Goal: Information Seeking & Learning: Understand process/instructions

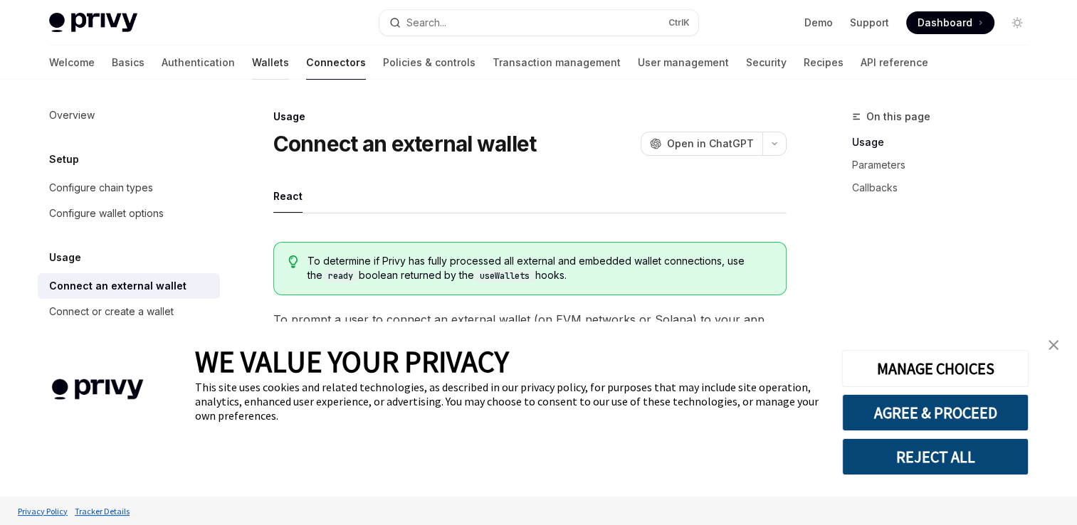
click at [252, 65] on link "Wallets" at bounding box center [270, 63] width 37 height 34
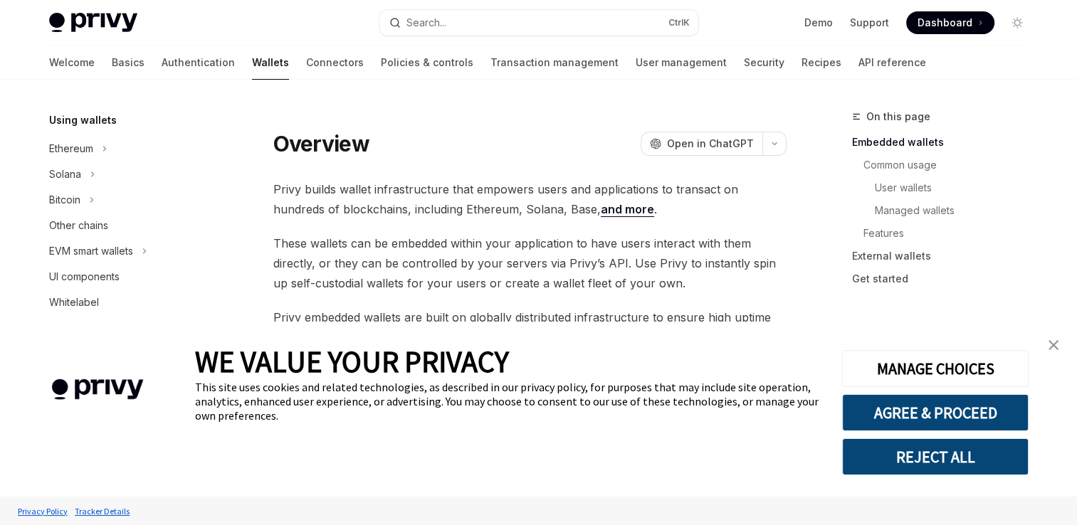
scroll to position [339, 0]
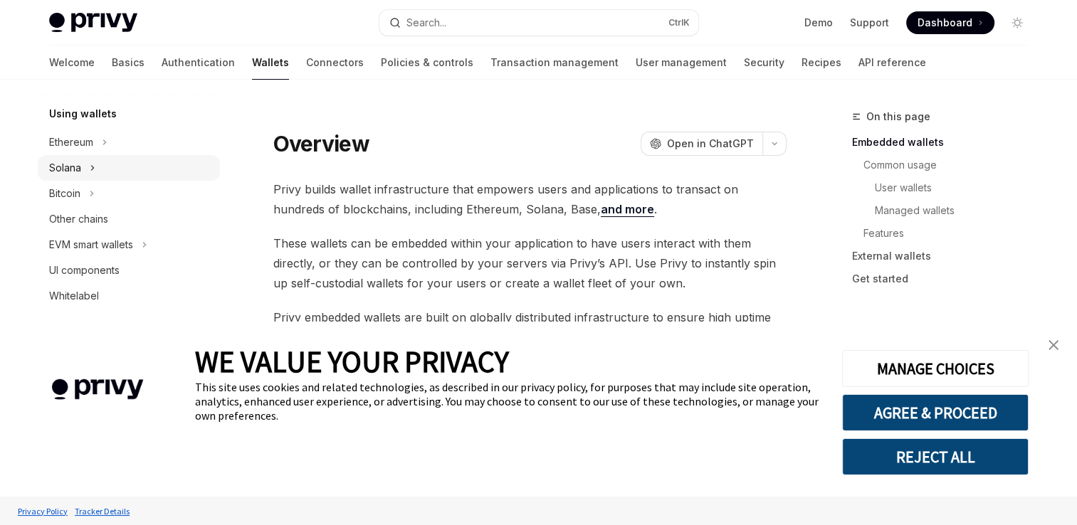
click at [90, 173] on icon at bounding box center [93, 167] width 6 height 17
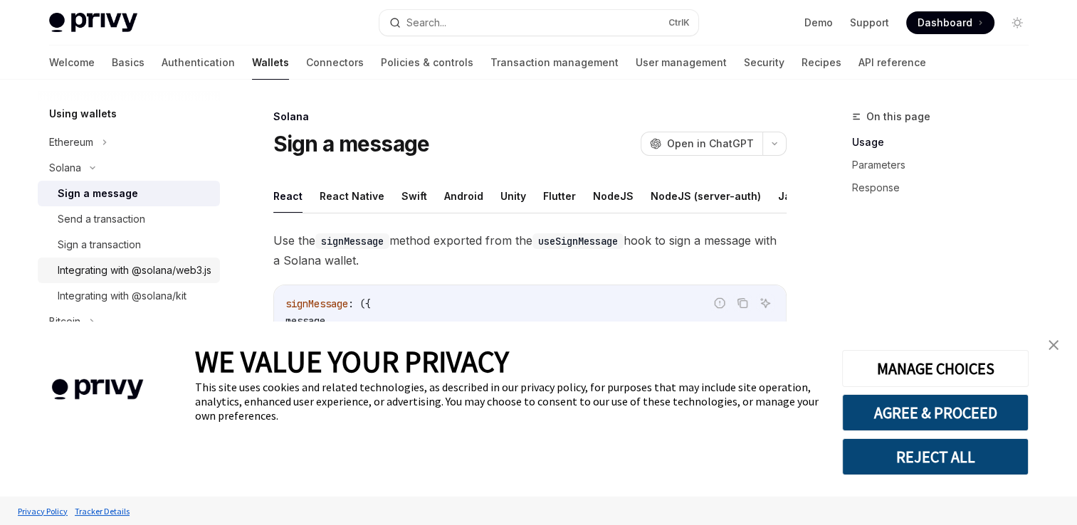
click at [149, 278] on div "Integrating with @solana/web3.js" at bounding box center [135, 270] width 154 height 17
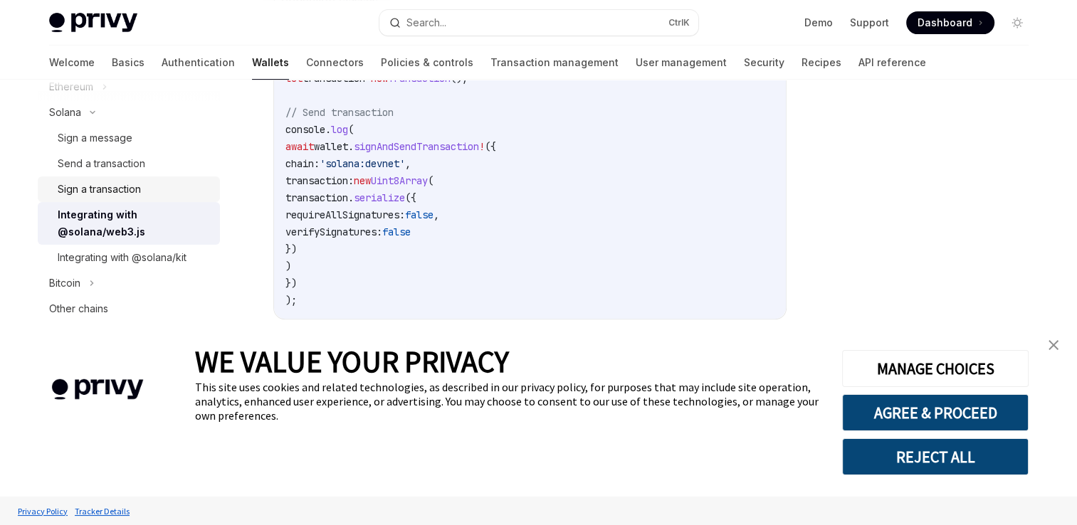
scroll to position [399, 0]
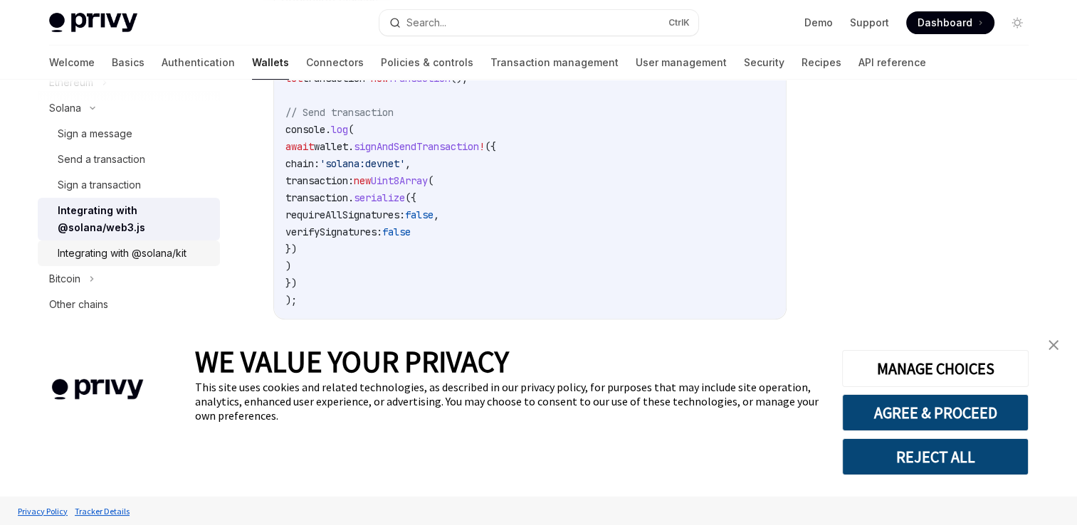
click at [166, 261] on div "Integrating with @solana/kit" at bounding box center [122, 253] width 129 height 17
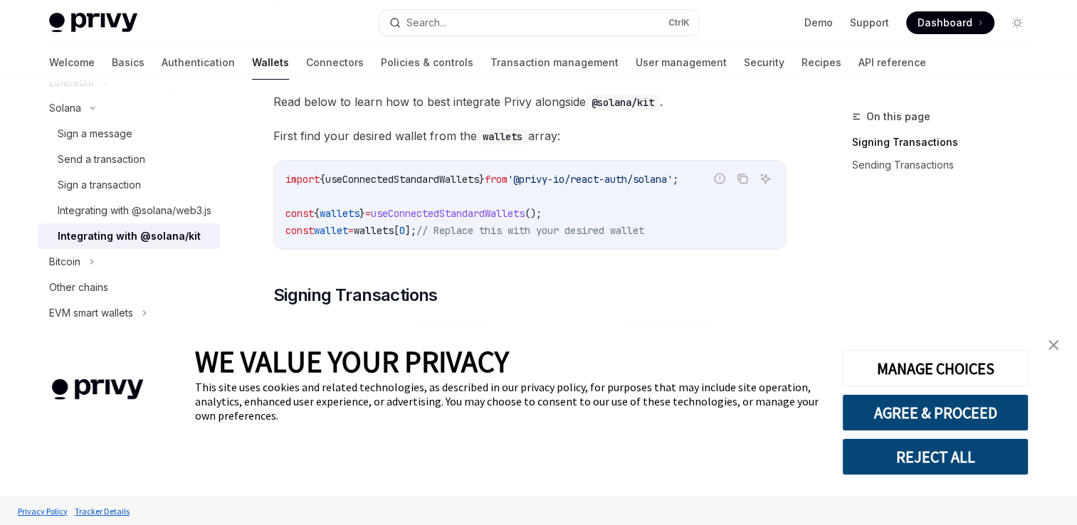
scroll to position [192, 0]
click at [499, 216] on span "useConnectedStandardWallets" at bounding box center [448, 214] width 154 height 13
copy span "useConnectedStandardWallets"
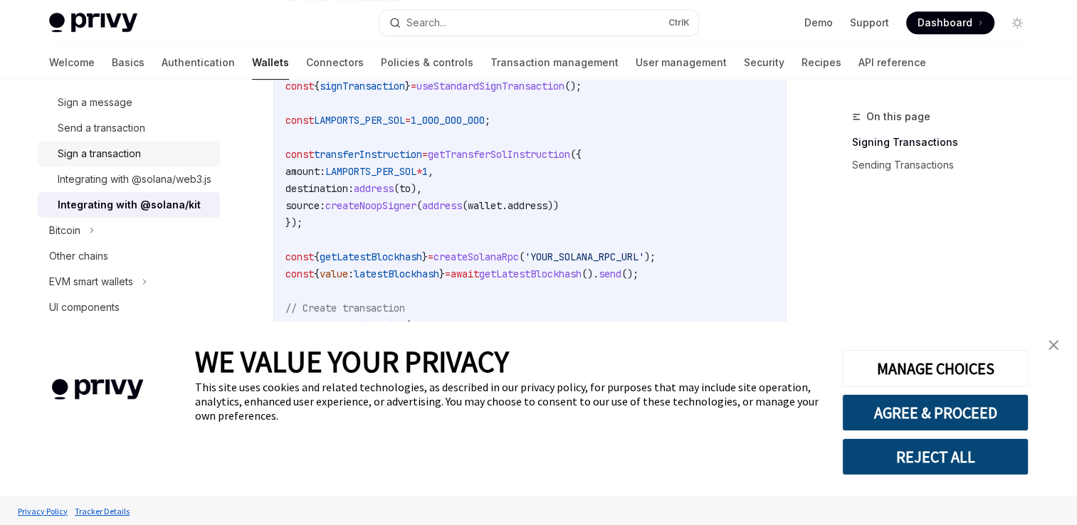
scroll to position [426, 0]
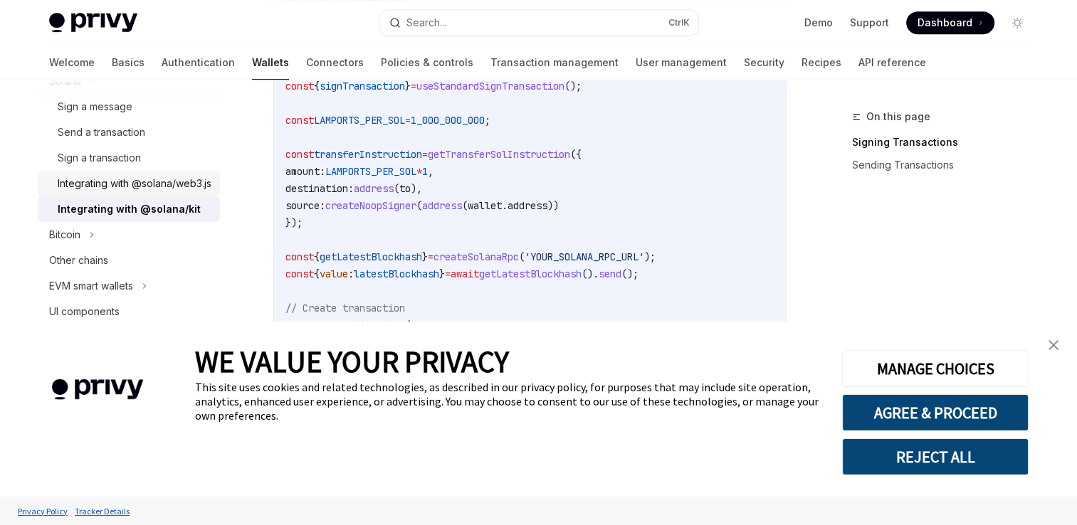
click at [174, 189] on div "Integrating with @solana/web3.js" at bounding box center [135, 183] width 154 height 17
type textarea "*"
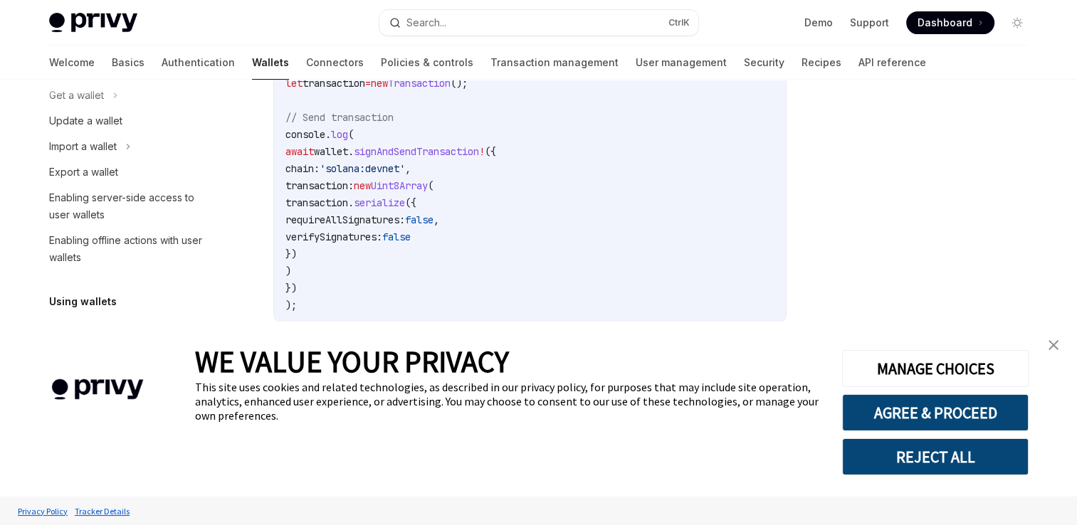
scroll to position [493, 0]
click at [348, 150] on span "wallet" at bounding box center [331, 148] width 34 height 13
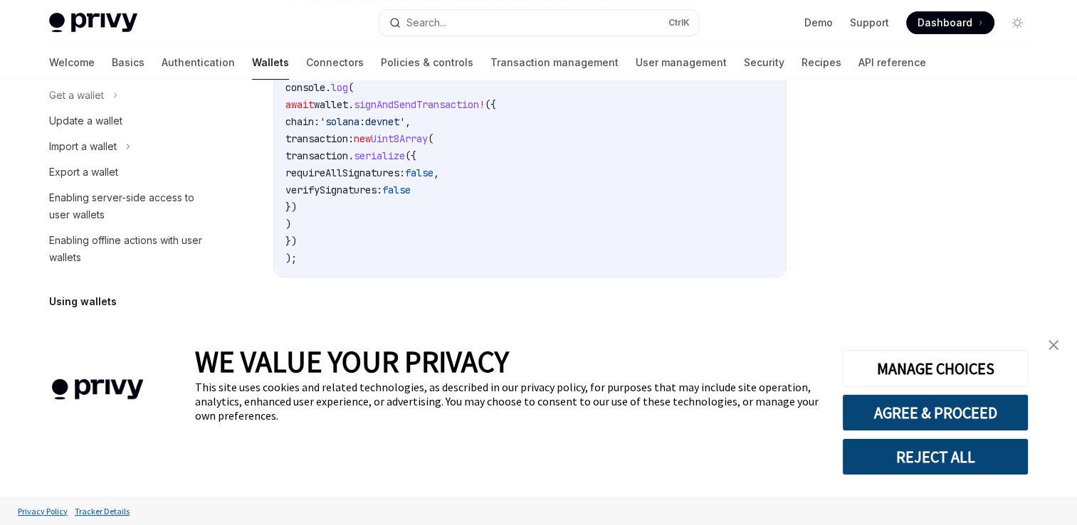
scroll to position [546, 0]
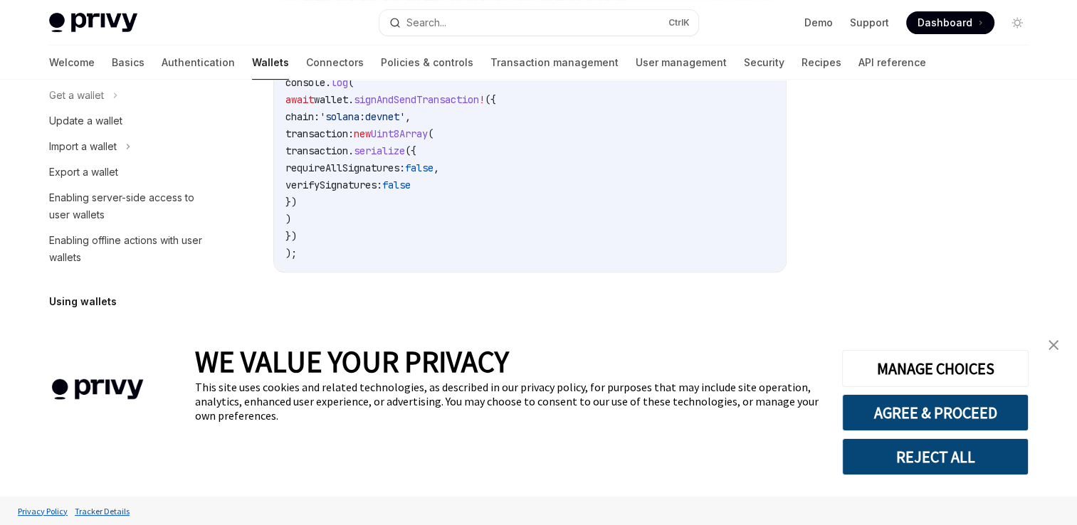
copy span "wallet"
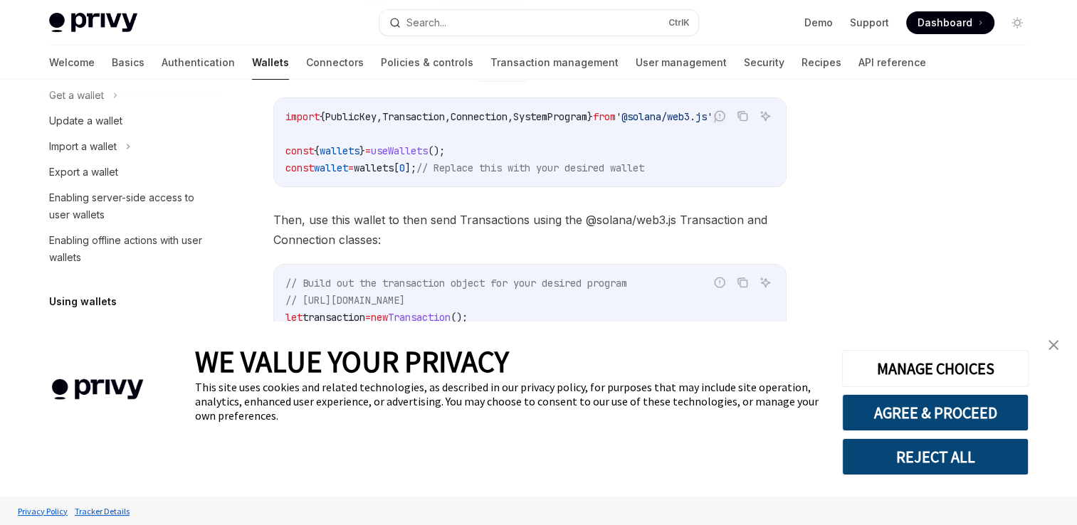
scroll to position [0, 0]
drag, startPoint x: 478, startPoint y: 155, endPoint x: 271, endPoint y: 150, distance: 208.0
click at [271, 150] on div "Solana Integrating with @solana/web3.js OpenAI Open in ChatGPT OpenAI Open in C…" at bounding box center [397, 332] width 786 height 959
copy span "const { wallets } = useWallets ();"
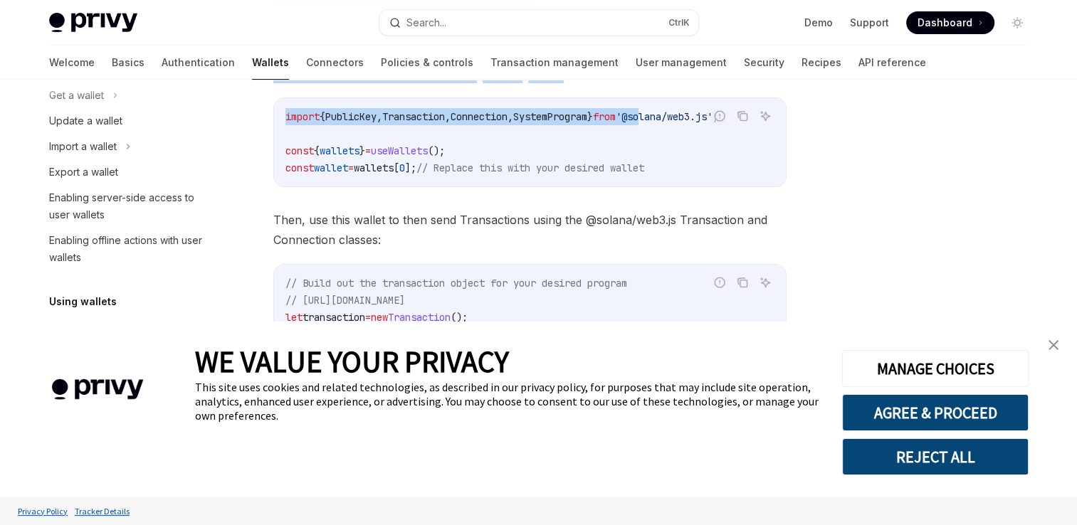
scroll to position [0, 23]
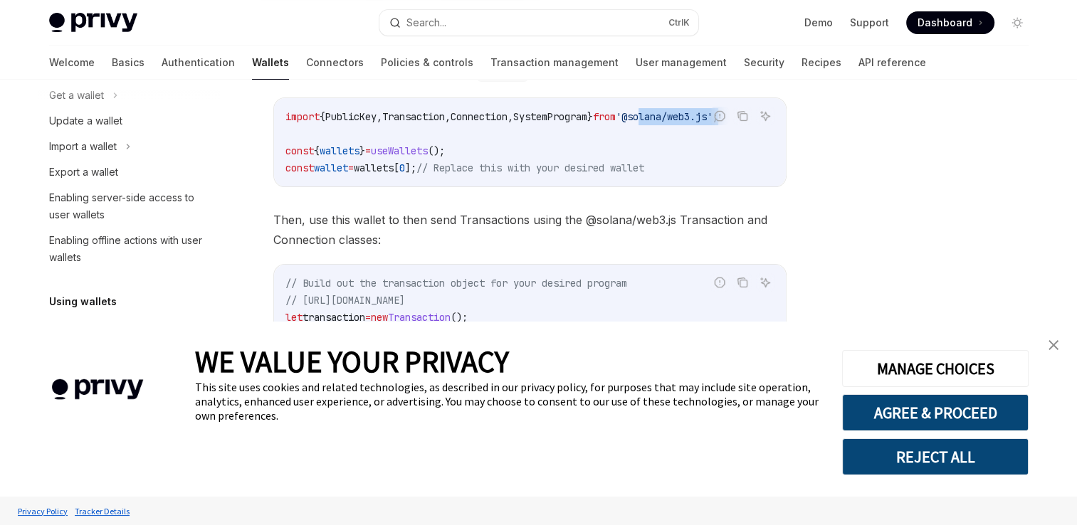
drag, startPoint x: 684, startPoint y: 116, endPoint x: 783, endPoint y: 118, distance: 99.0
click at [775, 118] on code "import { PublicKey , Transaction , Connection , SystemProgram } from '@solana/w…" at bounding box center [530, 142] width 489 height 68
copy span "olana/web3.js' ;"
click at [902, 162] on div at bounding box center [932, 316] width 216 height 417
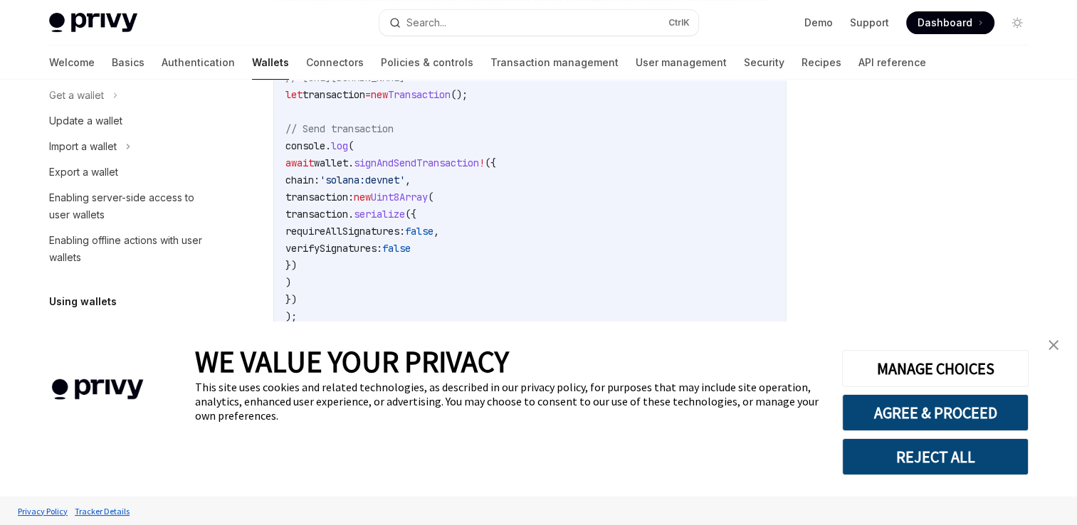
scroll to position [476, 0]
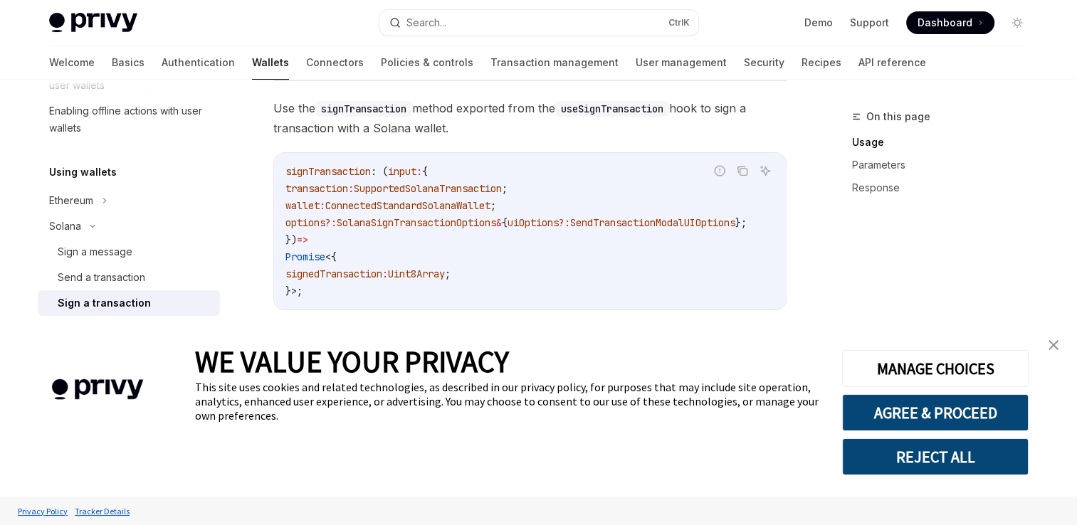
scroll to position [182, 0]
click at [1057, 345] on img "close banner" at bounding box center [1054, 345] width 10 height 10
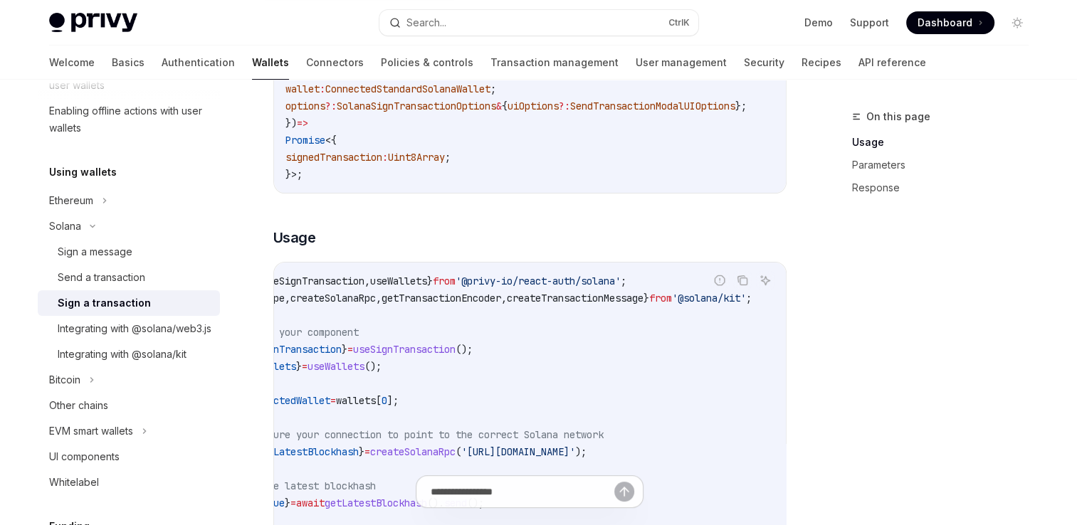
scroll to position [0, 0]
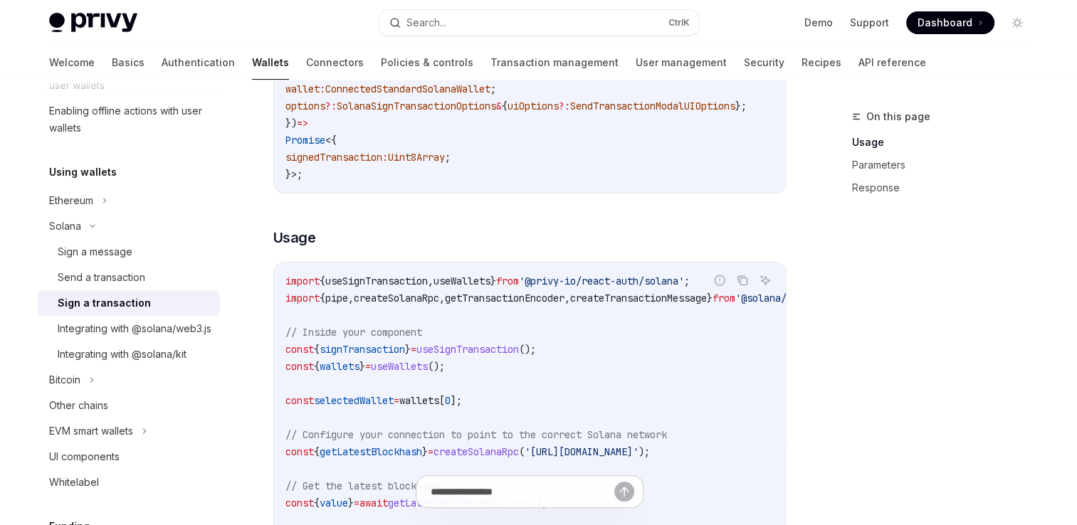
click at [409, 288] on span "useSignTransaction" at bounding box center [376, 281] width 103 height 13
copy span "useSignTransaction"
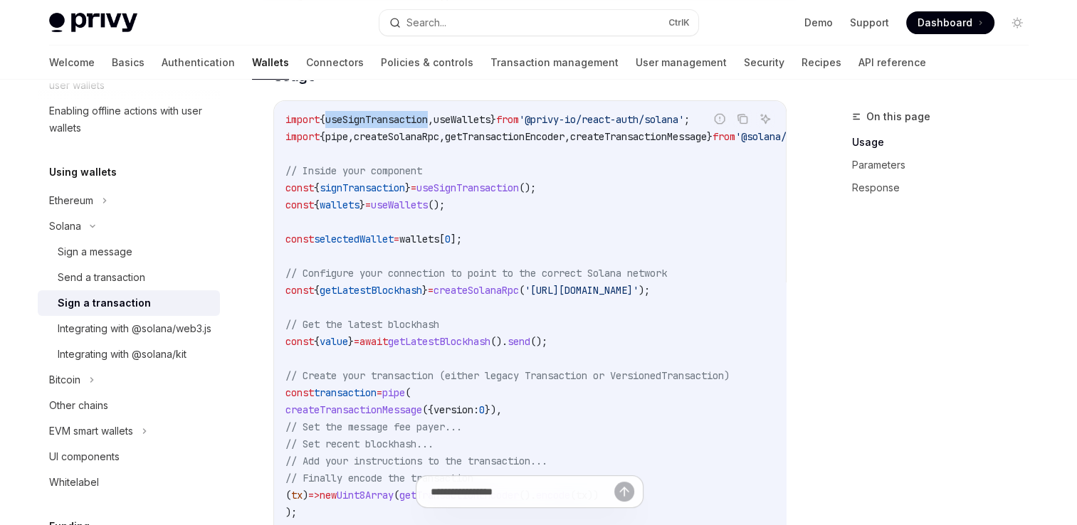
scroll to position [461, 0]
copy span "useSignTransaction"
drag, startPoint x: 578, startPoint y: 204, endPoint x: 281, endPoint y: 206, distance: 297.6
click at [281, 206] on div "import { useSignTransaction , useWallets } from '@privy-io/react-auth/solana' ;…" at bounding box center [530, 383] width 512 height 567
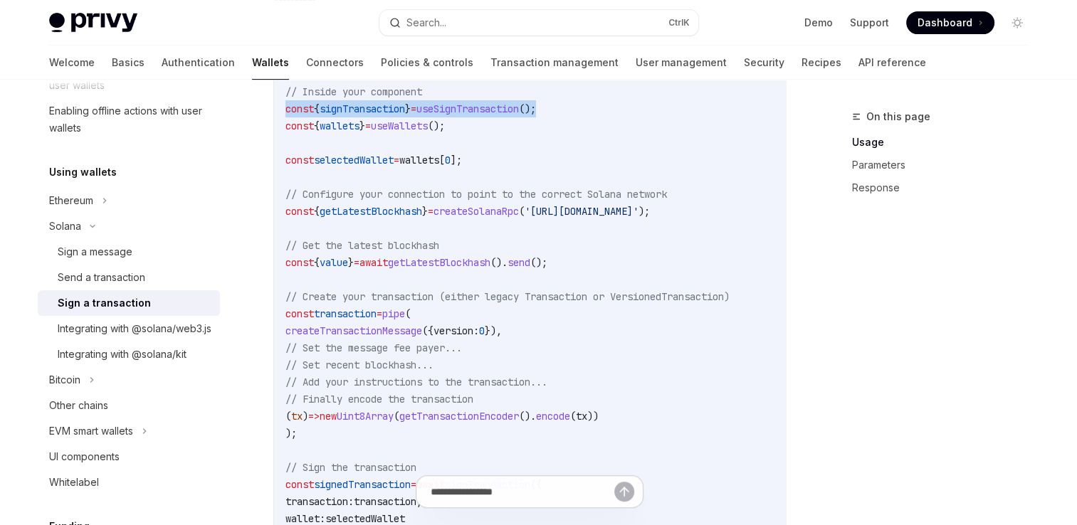
scroll to position [538, 0]
copy span "const { signTransaction } = useSignTransaction ();"
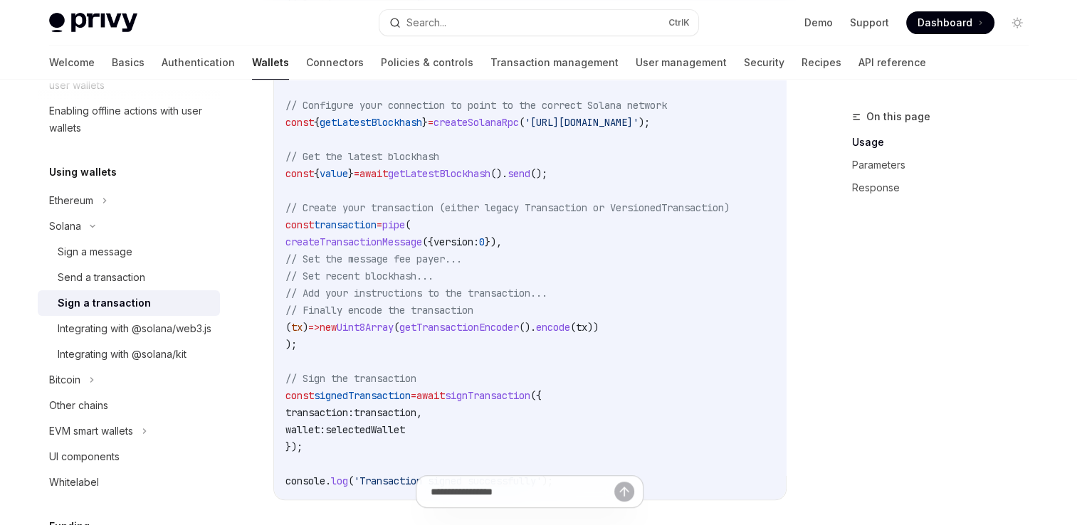
scroll to position [732, 0]
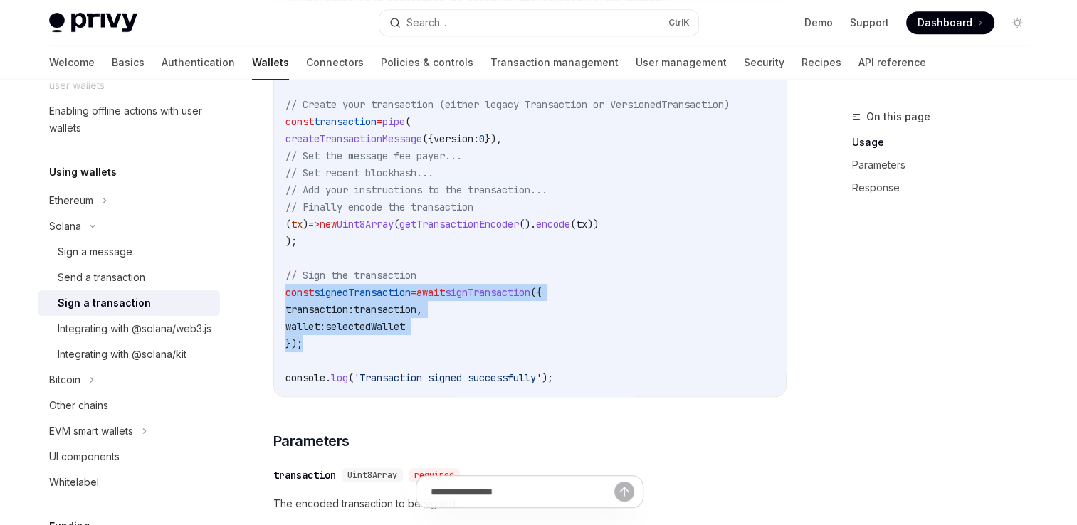
drag, startPoint x: 335, startPoint y: 355, endPoint x: 278, endPoint y: 311, distance: 71.6
click at [278, 311] on div "import { useSignTransaction , useWallets } from '@privy-io/react-auth/solana' ;…" at bounding box center [530, 113] width 512 height 567
copy code "const signedTransaction = await signTransaction ({ transaction: transaction , w…"
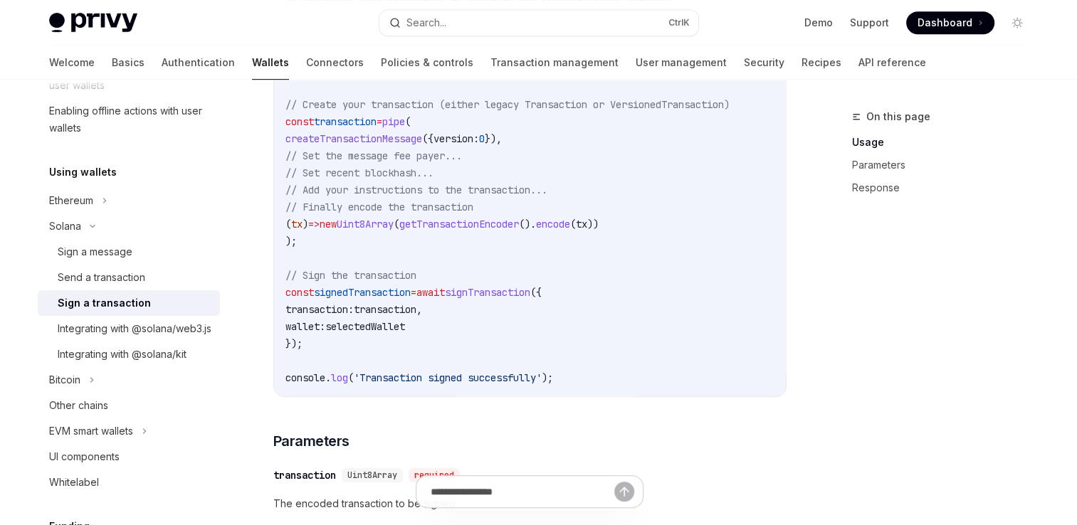
click at [539, 214] on code "import { useSignTransaction , useWallets } from '@privy-io/react-auth/solana' ;…" at bounding box center [568, 113] width 564 height 547
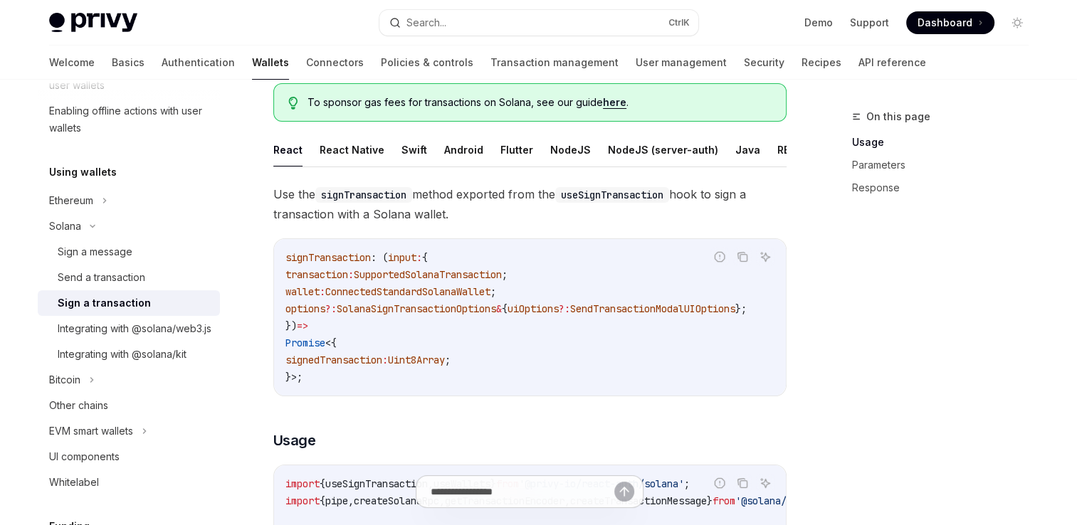
scroll to position [148, 0]
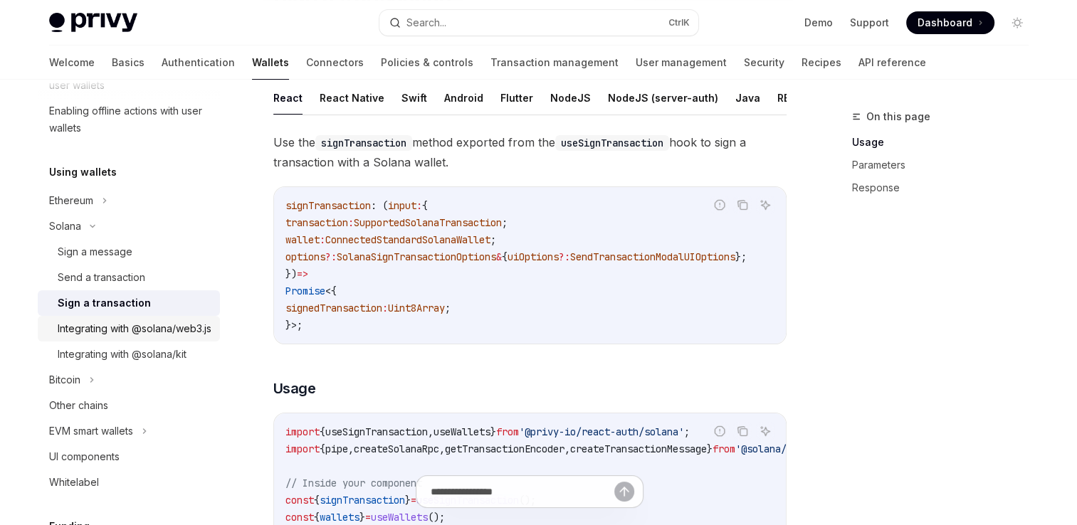
click at [164, 323] on div "Integrating with @solana/web3.js" at bounding box center [135, 328] width 154 height 17
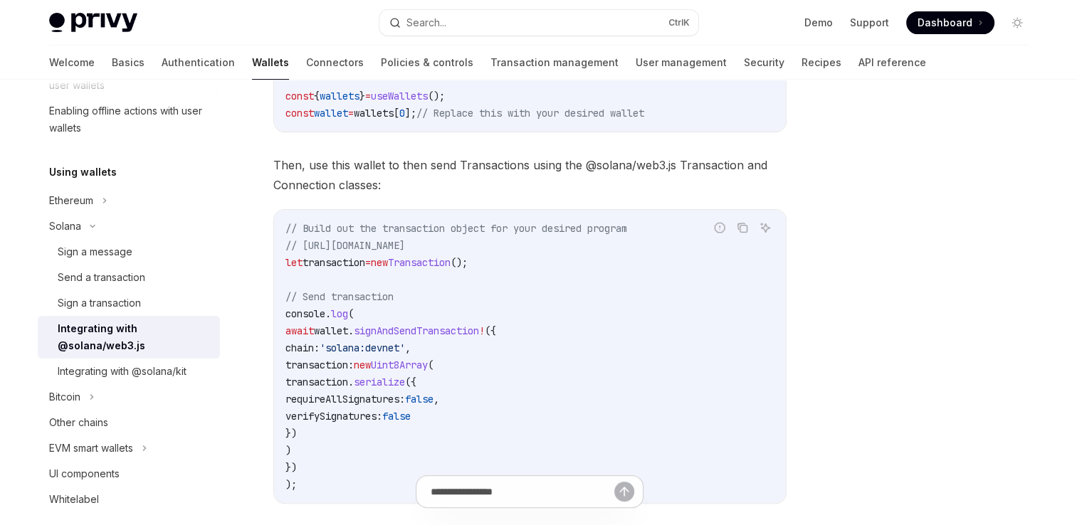
scroll to position [321, 0]
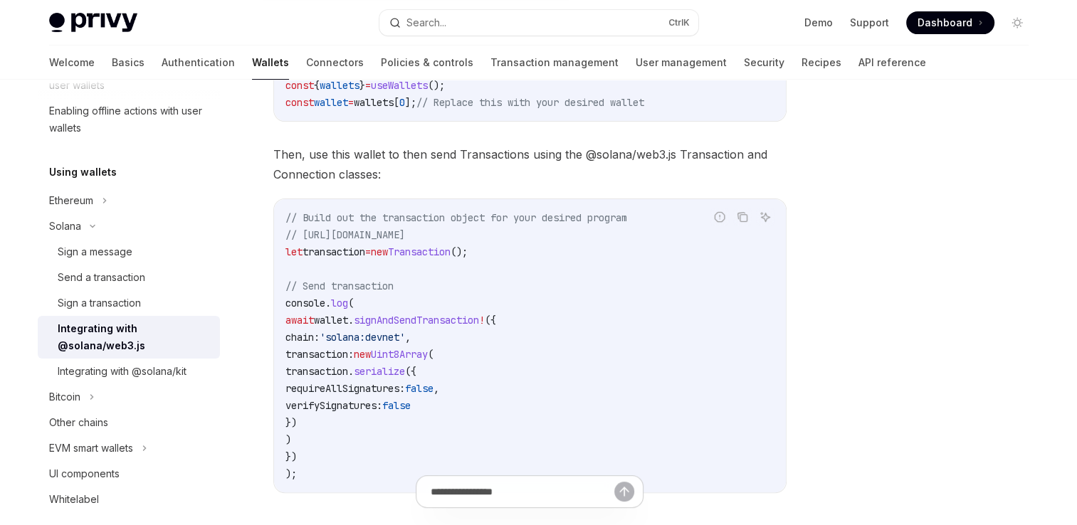
click at [469, 320] on span "signAndSendTransaction" at bounding box center [416, 320] width 125 height 13
copy span "signAndSendTransaction"
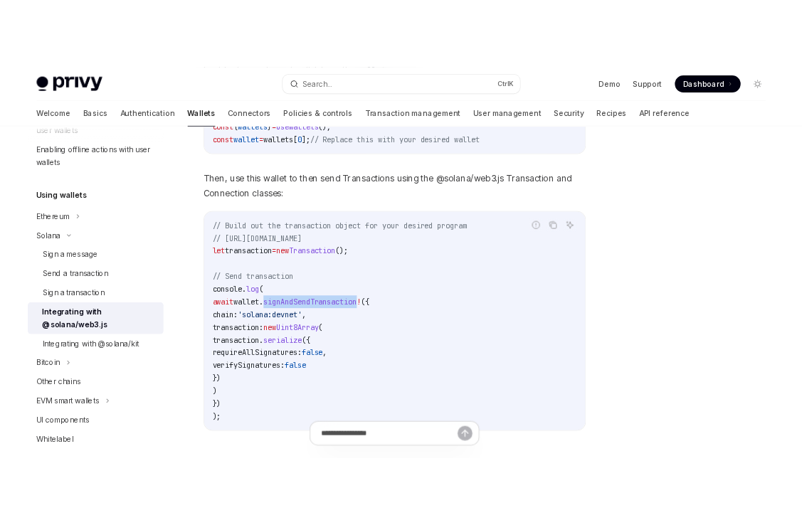
scroll to position [330, 0]
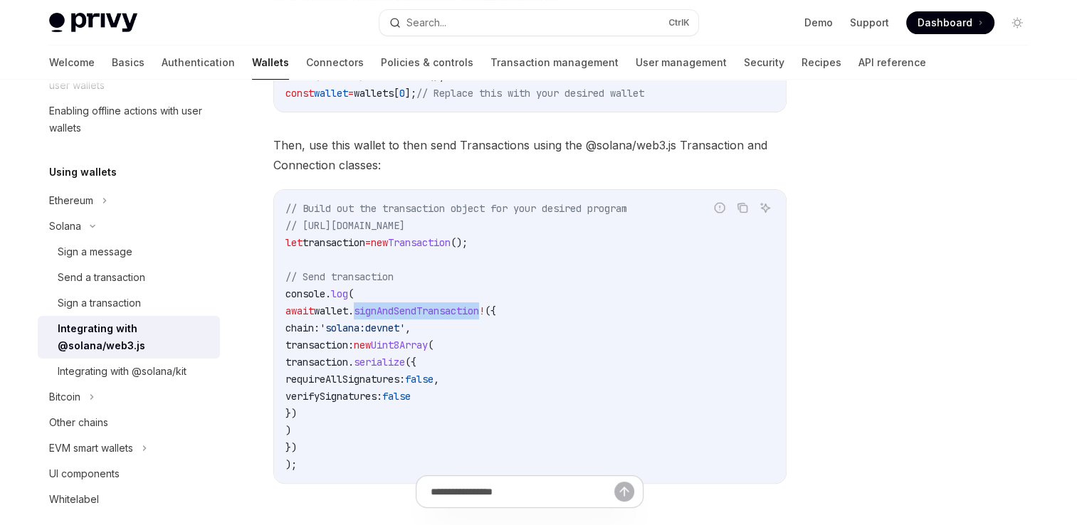
type textarea "*"
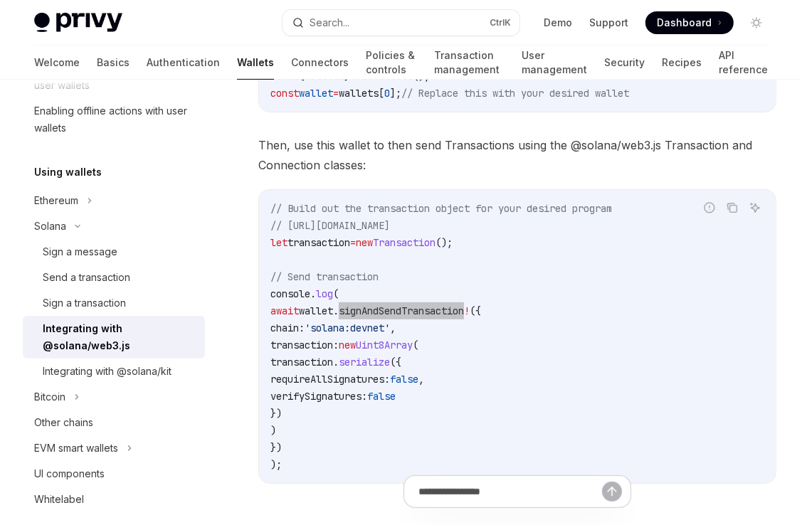
scroll to position [358, 0]
